Goal: Task Accomplishment & Management: Manage account settings

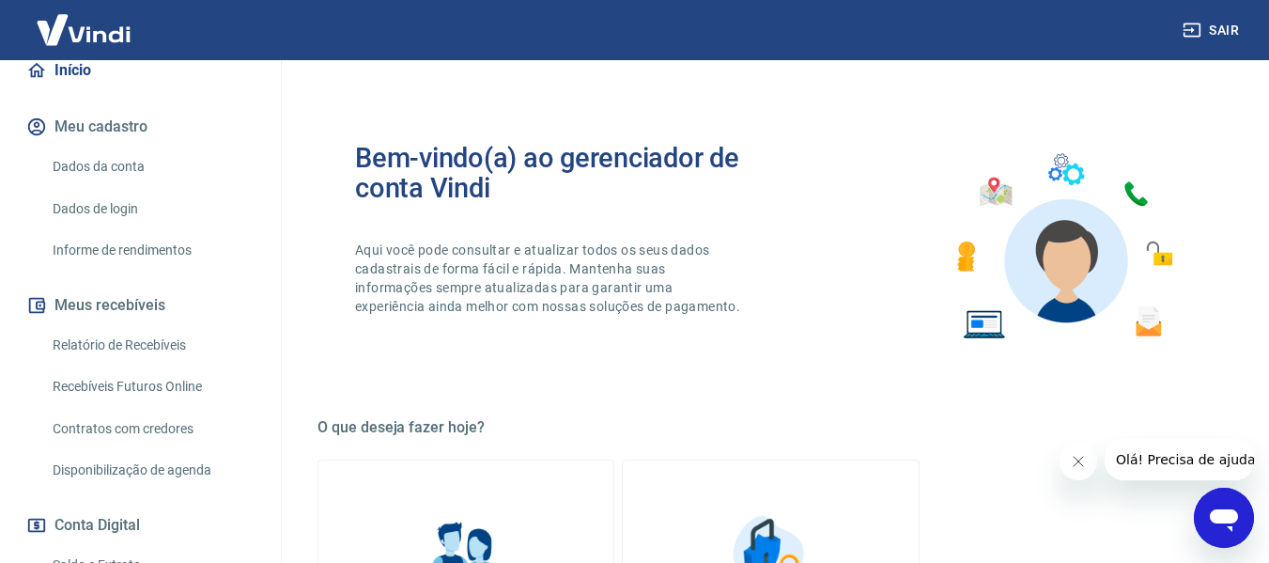
scroll to position [376, 0]
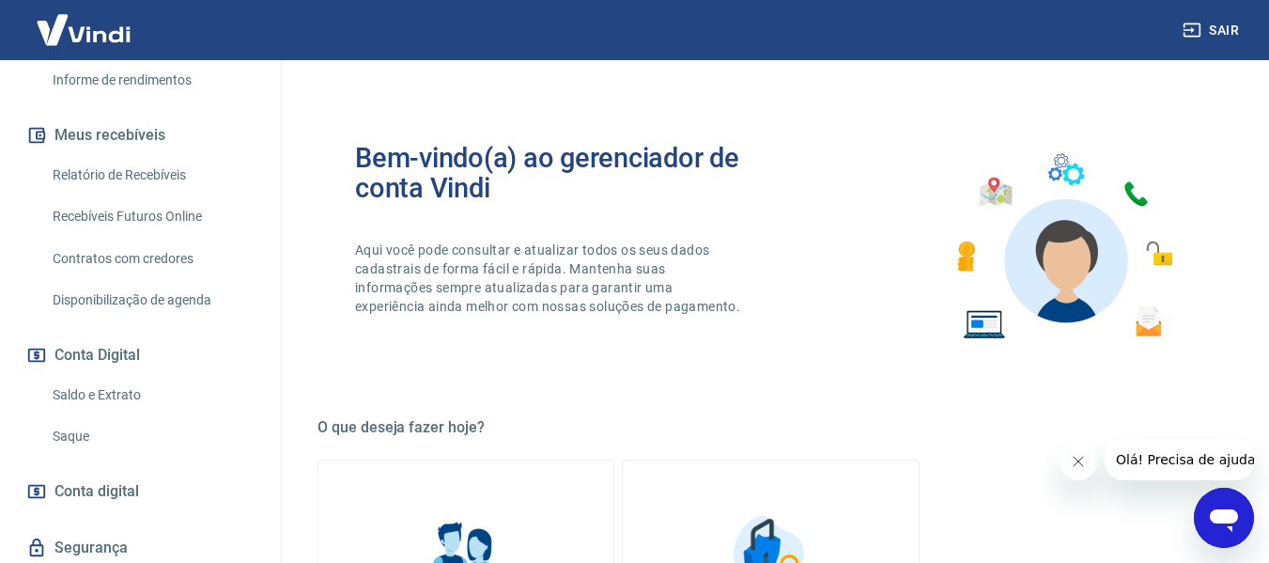
click at [74, 417] on link "Saque" at bounding box center [151, 436] width 213 height 39
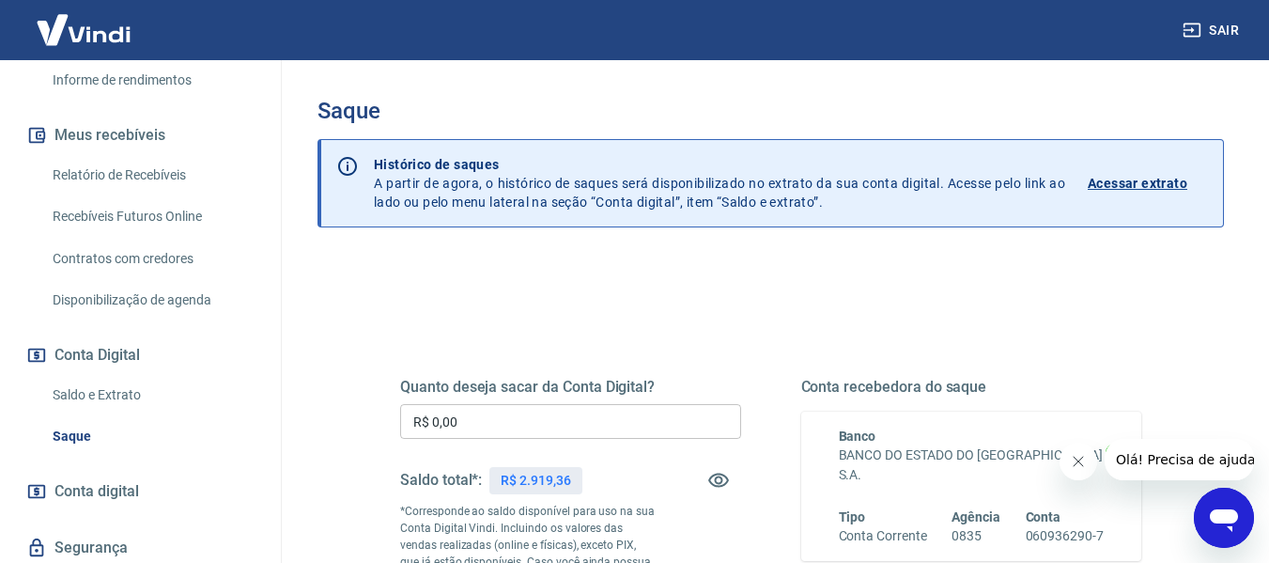
click at [548, 422] on input "R$ 0,00" at bounding box center [570, 421] width 341 height 35
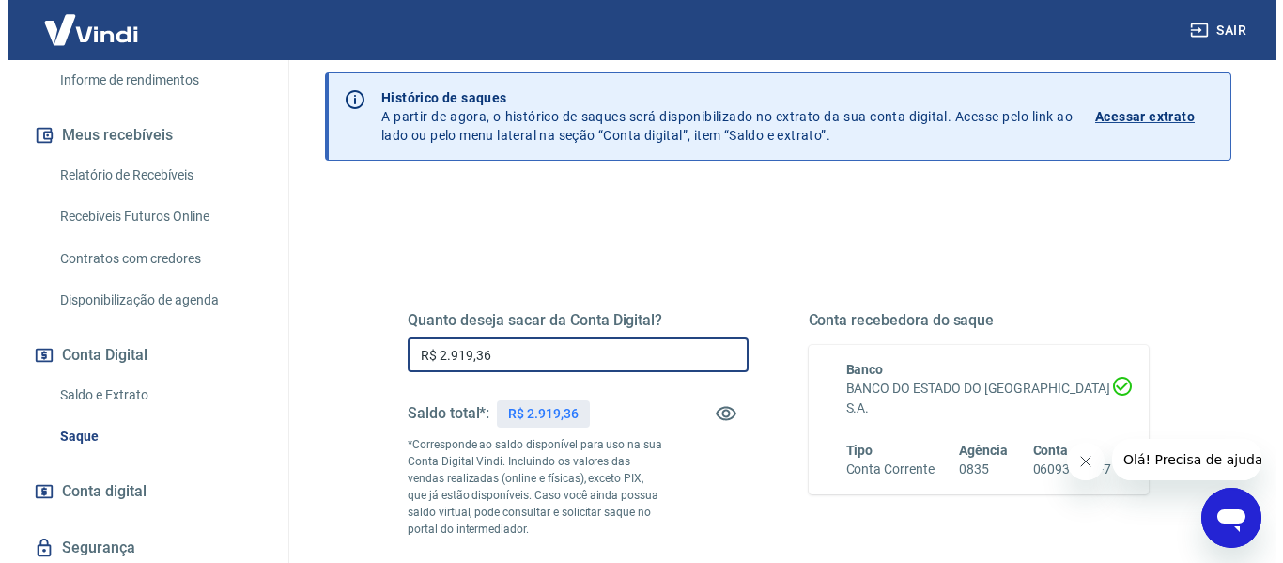
scroll to position [282, 0]
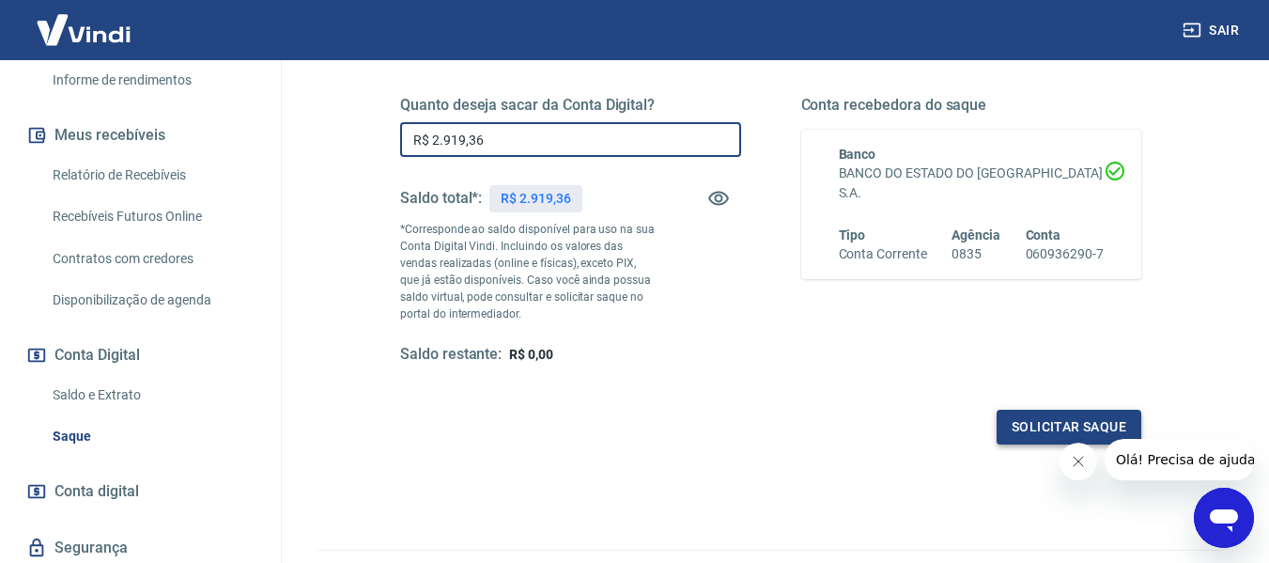
type input "R$ 2.919,36"
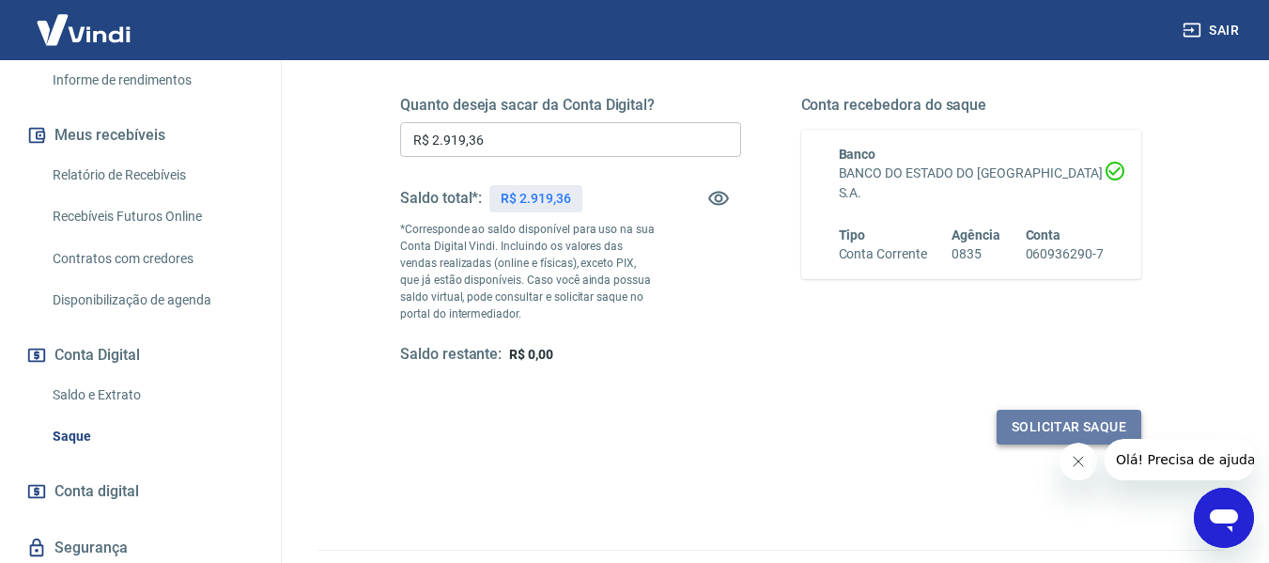
click at [1020, 422] on button "Solicitar saque" at bounding box center [1068, 426] width 145 height 35
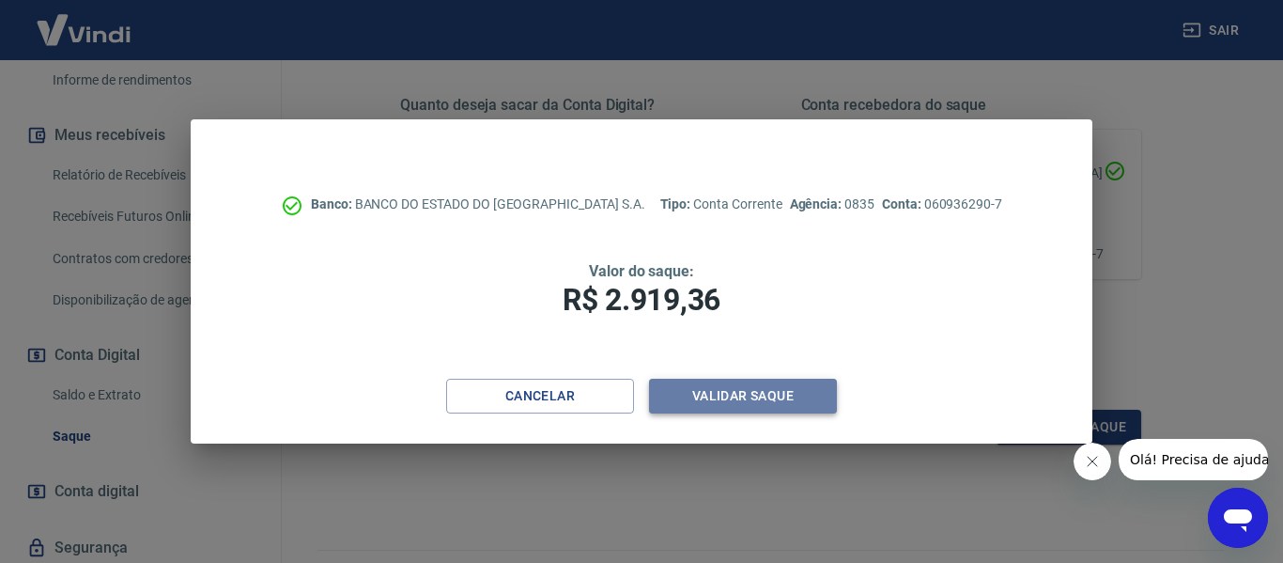
click at [697, 404] on button "Validar saque" at bounding box center [743, 395] width 188 height 35
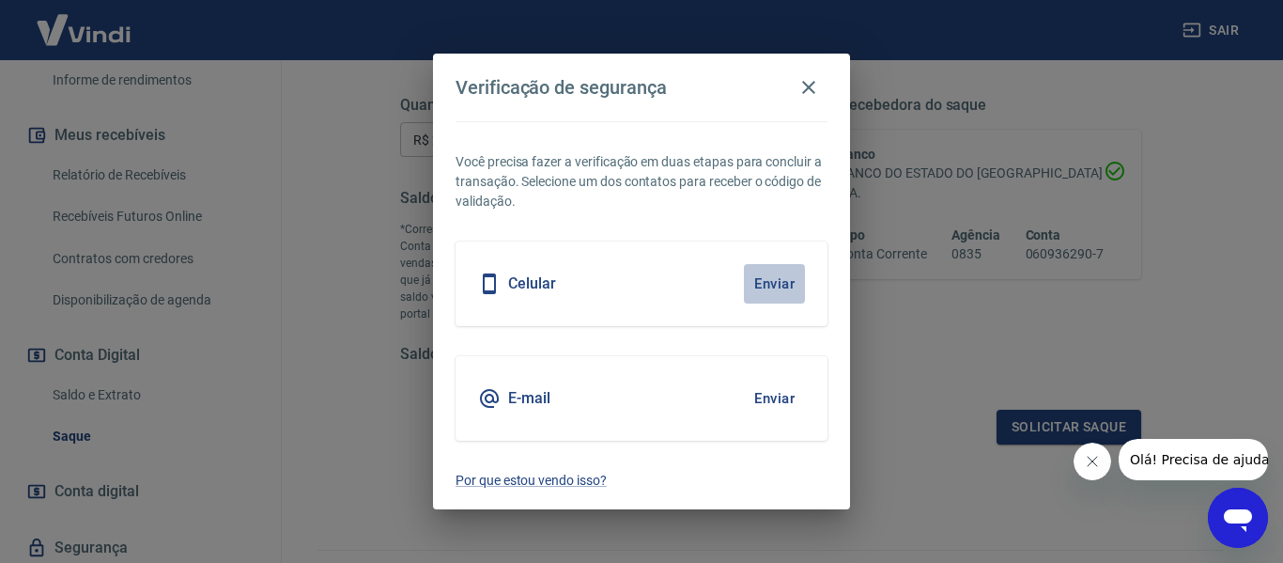
click at [781, 280] on button "Enviar" at bounding box center [774, 283] width 61 height 39
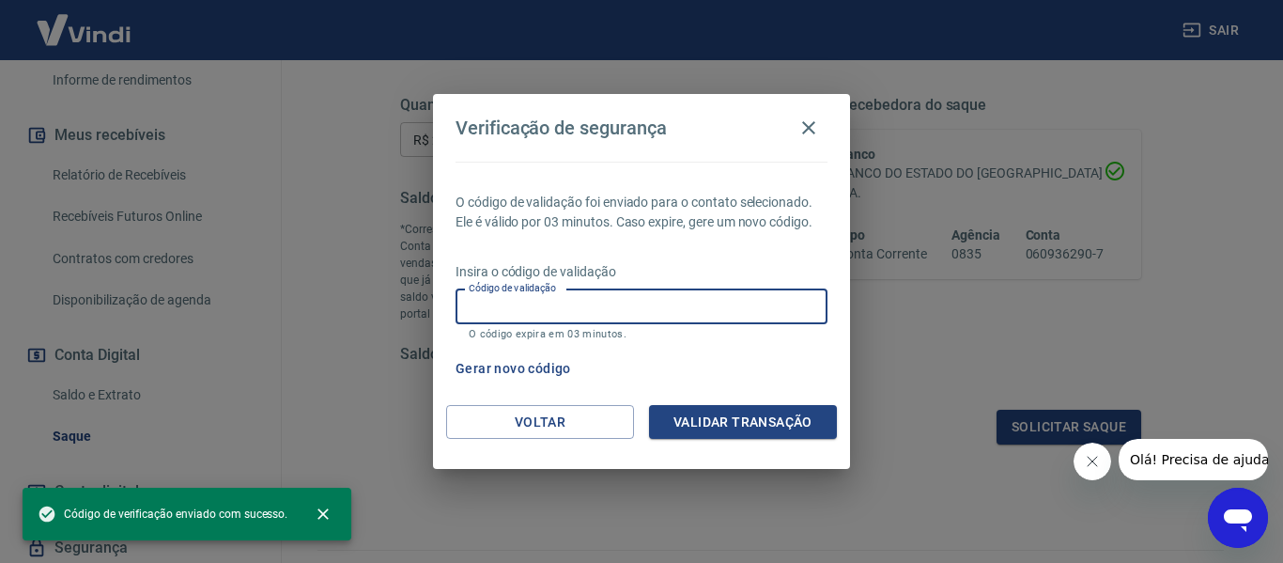
click at [503, 319] on input "Código de validação" at bounding box center [641, 306] width 372 height 35
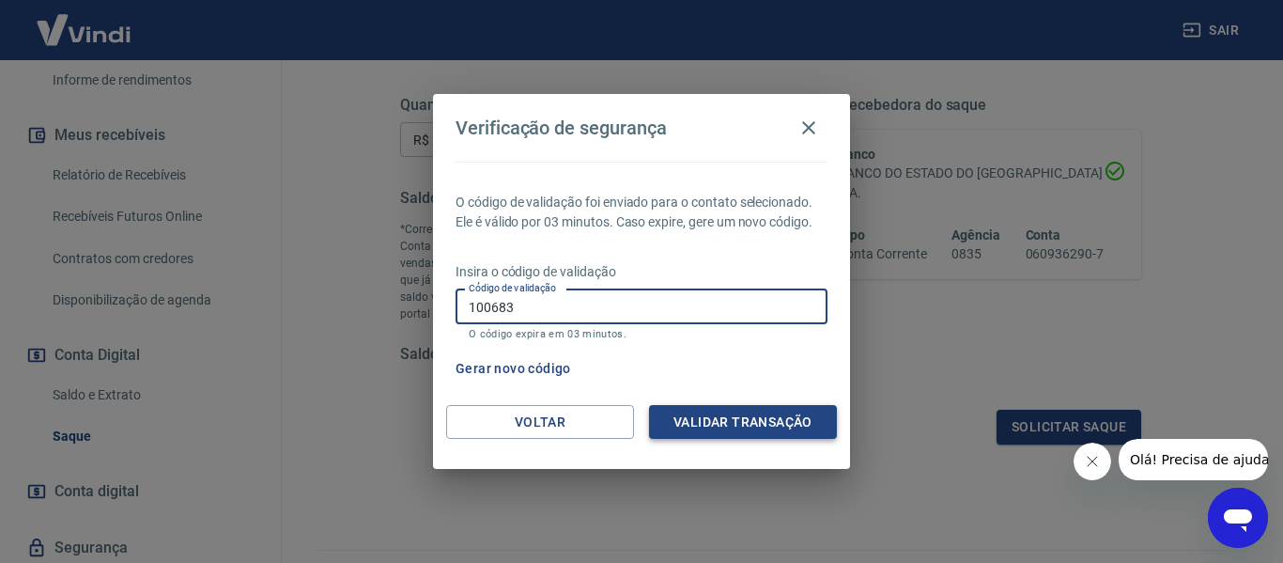
type input "100683"
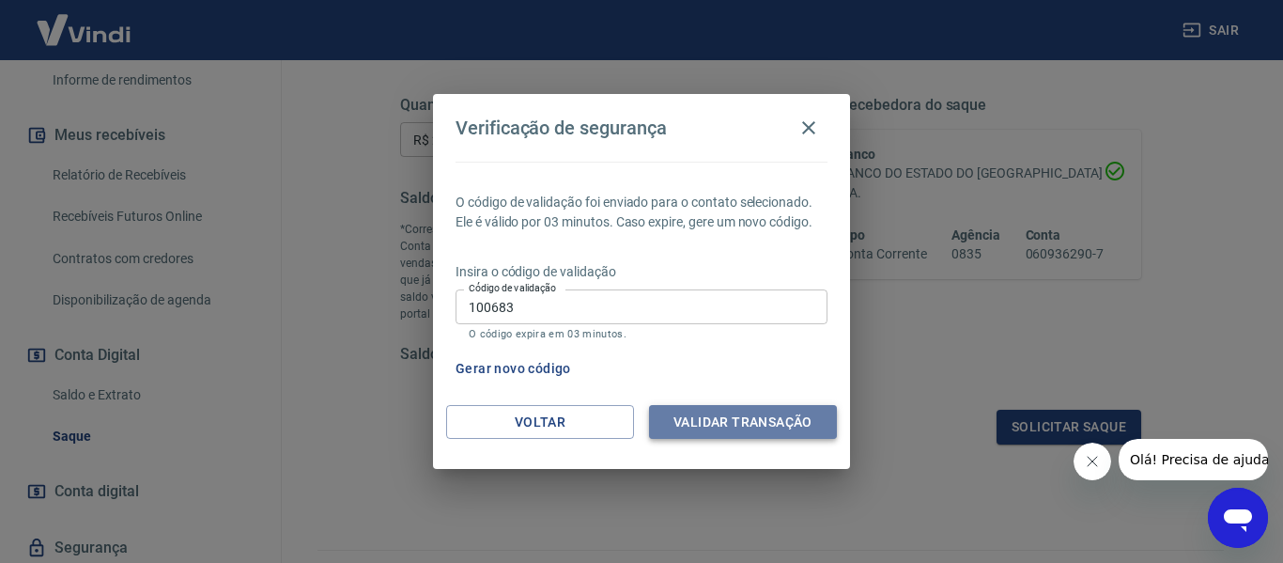
click at [678, 426] on button "Validar transação" at bounding box center [743, 422] width 188 height 35
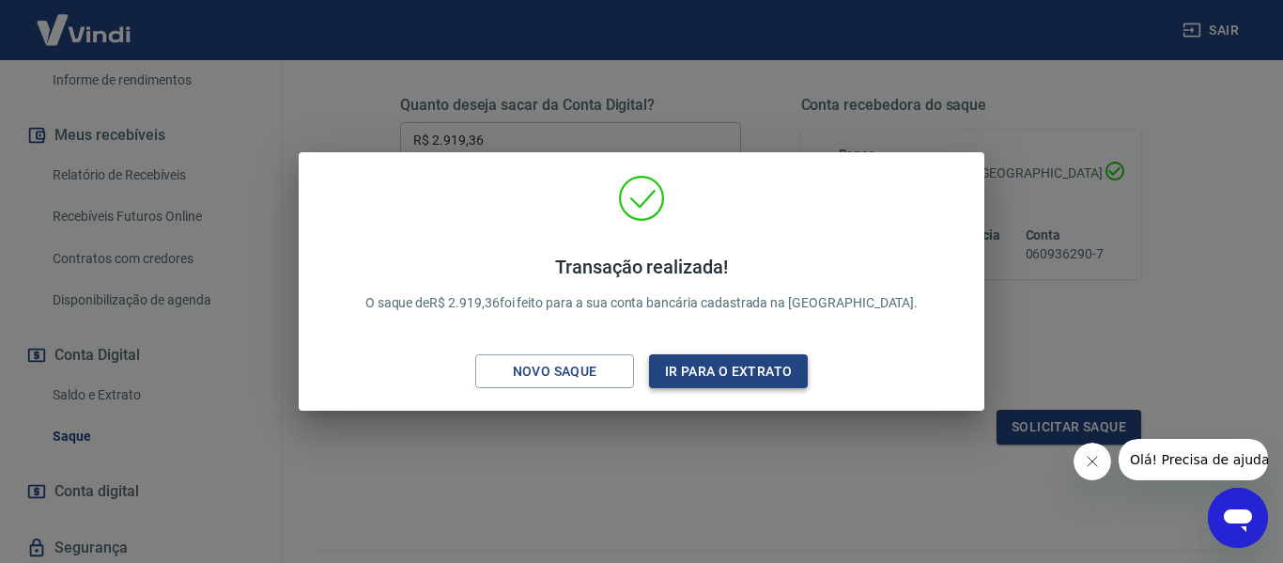
click at [733, 355] on button "Ir para o extrato" at bounding box center [728, 371] width 159 height 35
